Goal: Transaction & Acquisition: Book appointment/travel/reservation

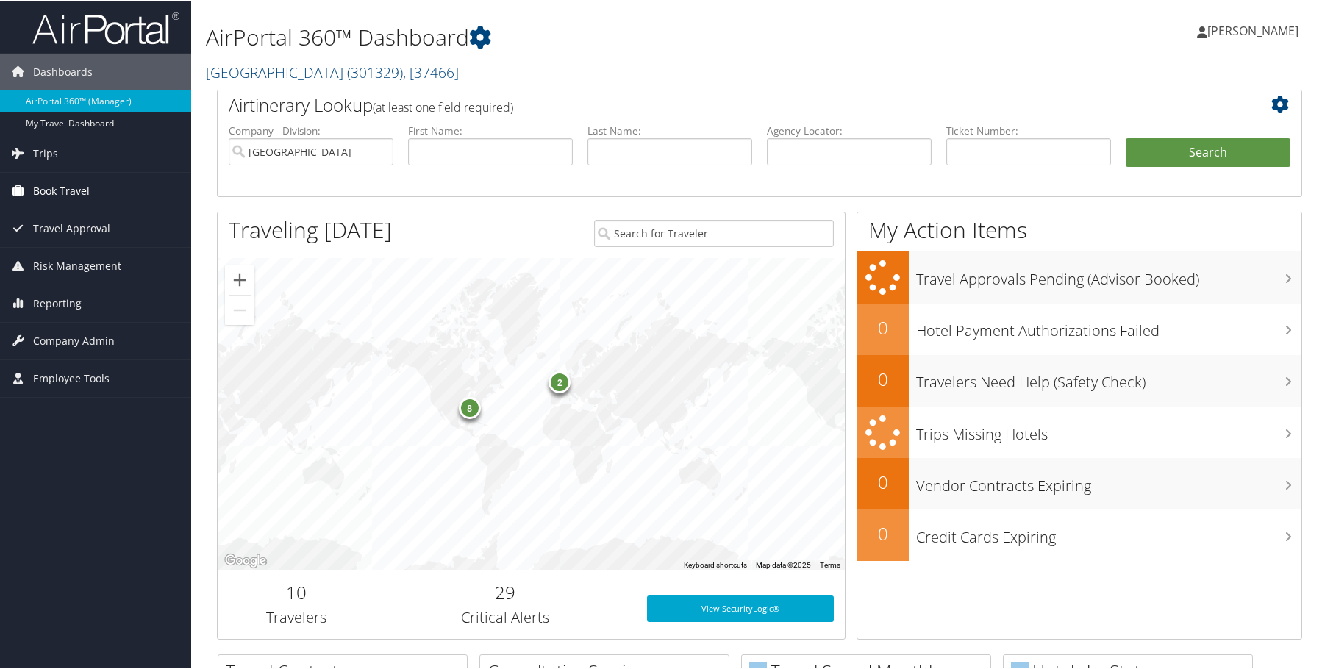
click at [79, 184] on span "Book Travel" at bounding box center [61, 189] width 57 height 37
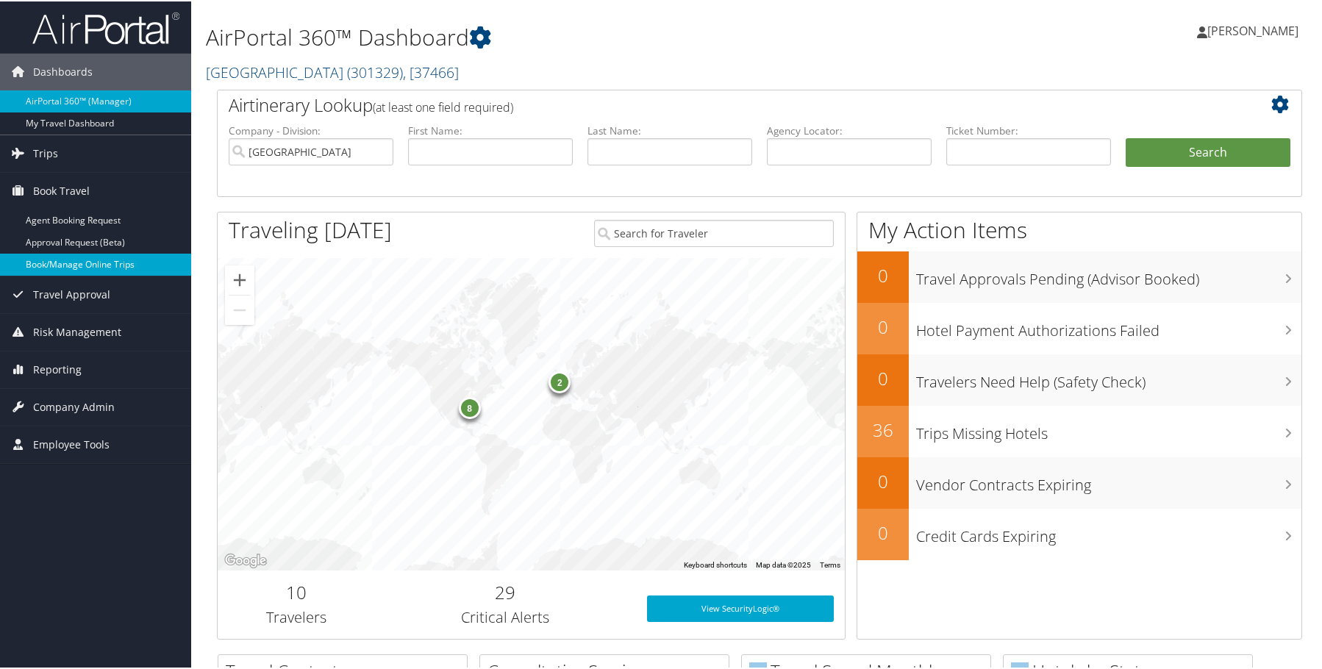
click at [71, 260] on link "Book/Manage Online Trips" at bounding box center [95, 263] width 191 height 22
click at [51, 162] on span "Trips" at bounding box center [45, 152] width 25 height 37
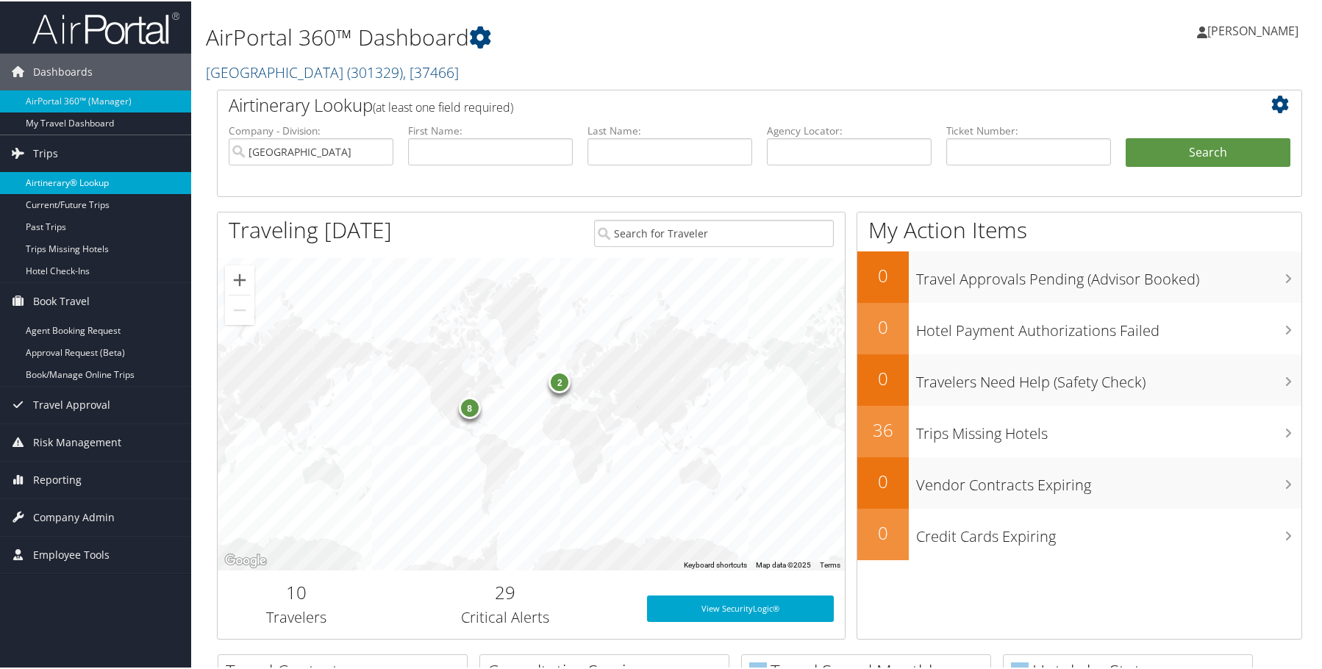
click at [64, 178] on link "Airtinerary® Lookup" at bounding box center [95, 182] width 191 height 22
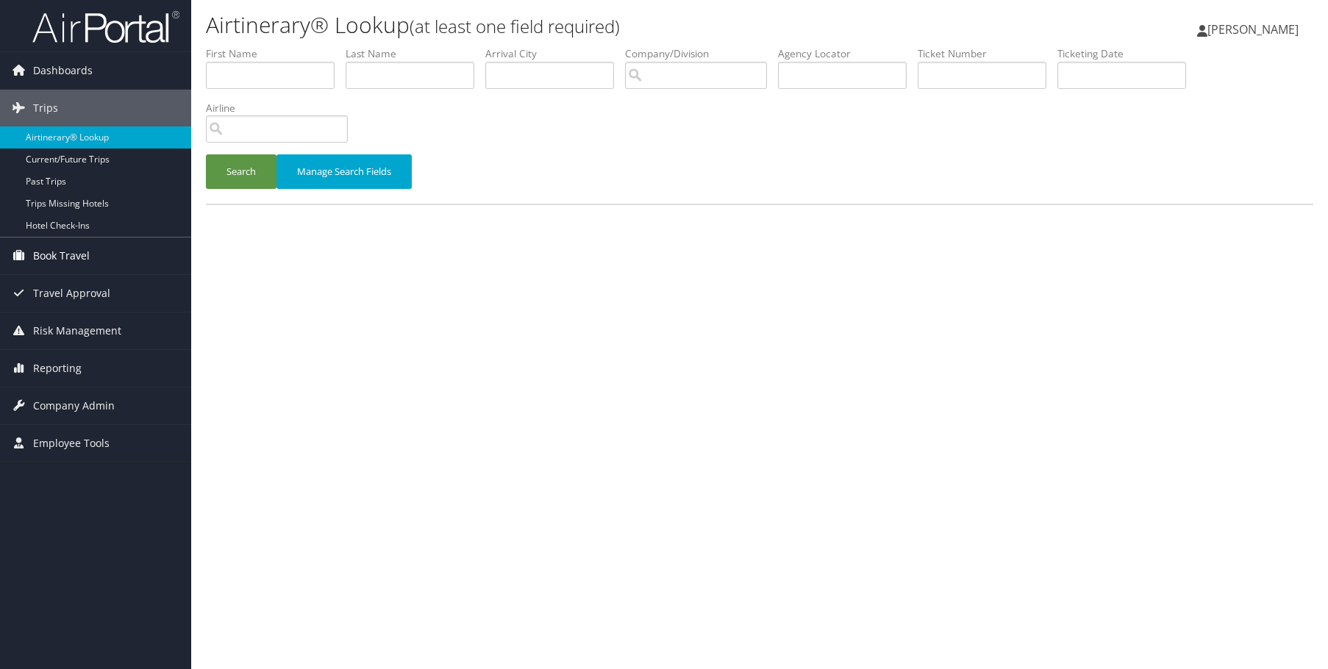
click at [90, 260] on link "Book Travel" at bounding box center [95, 255] width 191 height 37
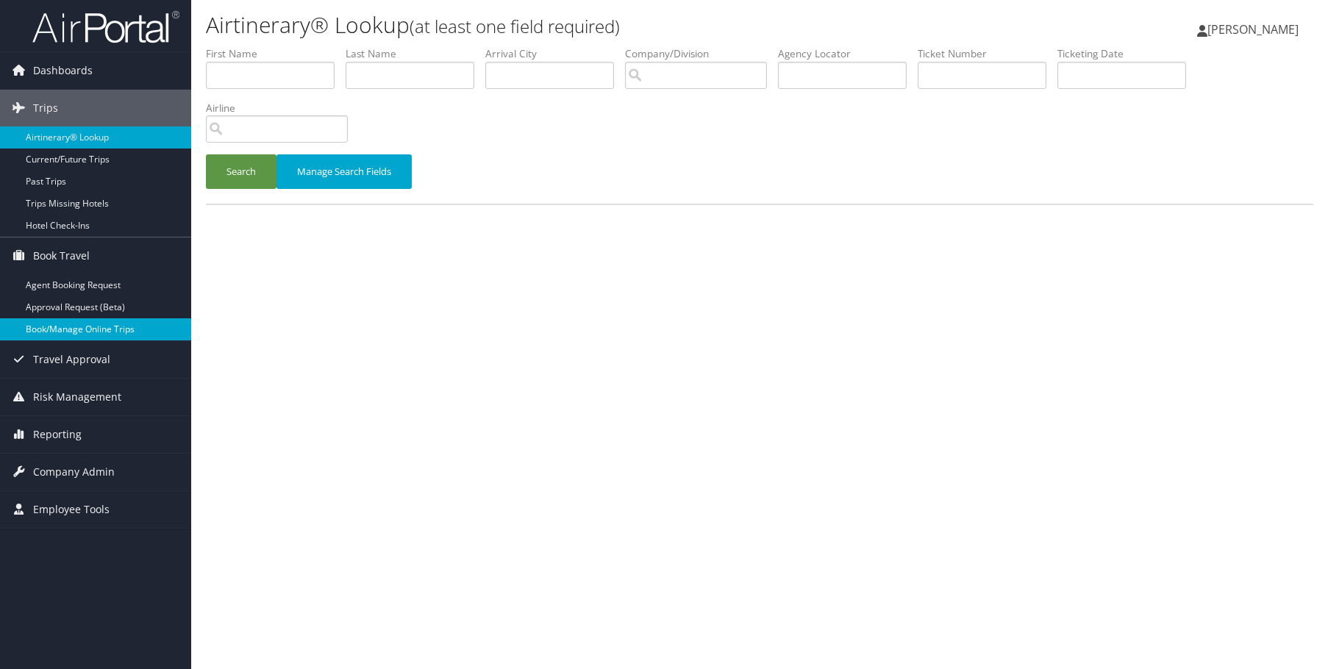
click at [82, 329] on link "Book/Manage Online Trips" at bounding box center [95, 329] width 191 height 22
